Goal: Find specific page/section: Find specific page/section

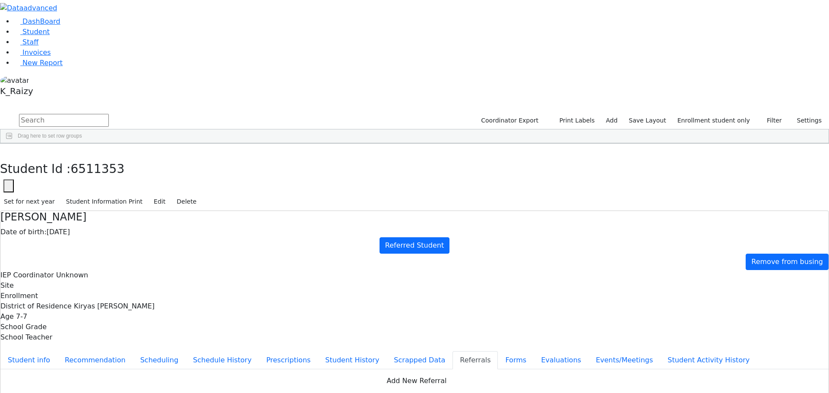
scroll to position [103, 0]
click at [49, 36] on link "Student" at bounding box center [32, 32] width 36 height 8
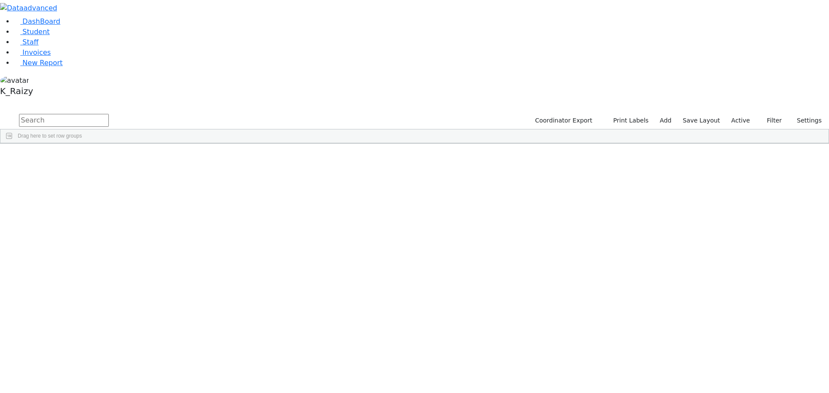
click at [109, 114] on input "text" at bounding box center [64, 120] width 90 height 13
type input "halp"
click at [47, 36] on link "Student" at bounding box center [32, 32] width 36 height 8
click at [109, 114] on input "text" at bounding box center [64, 120] width 90 height 13
click at [202, 158] on div "[DATE]" at bounding box center [176, 164] width 51 height 12
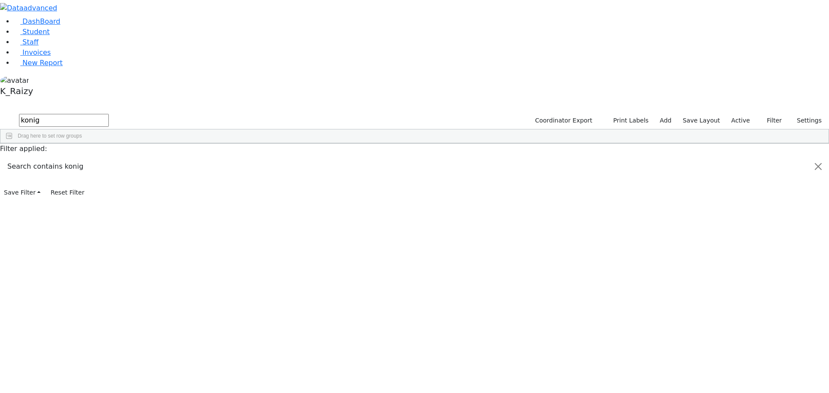
click at [109, 114] on input "konig" at bounding box center [64, 120] width 90 height 13
drag, startPoint x: 183, startPoint y: 39, endPoint x: 88, endPoint y: 34, distance: 95.2
click at [88, 34] on div "DashBoard Student Staff Invoices New Report 1" at bounding box center [414, 100] width 829 height 200
type input "[PERSON_NAME]"
click at [406, 182] on div "Kiryas [PERSON_NAME]" at bounding box center [380, 188] width 51 height 12
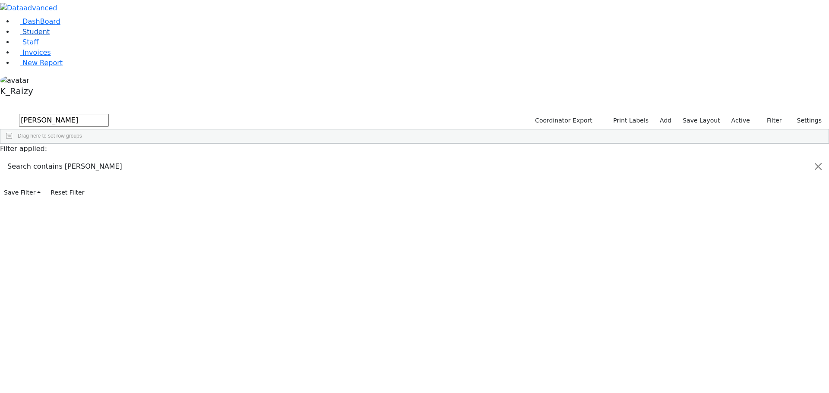
click at [45, 36] on link "Student" at bounding box center [32, 32] width 36 height 8
